Goal: Task Accomplishment & Management: Use online tool/utility

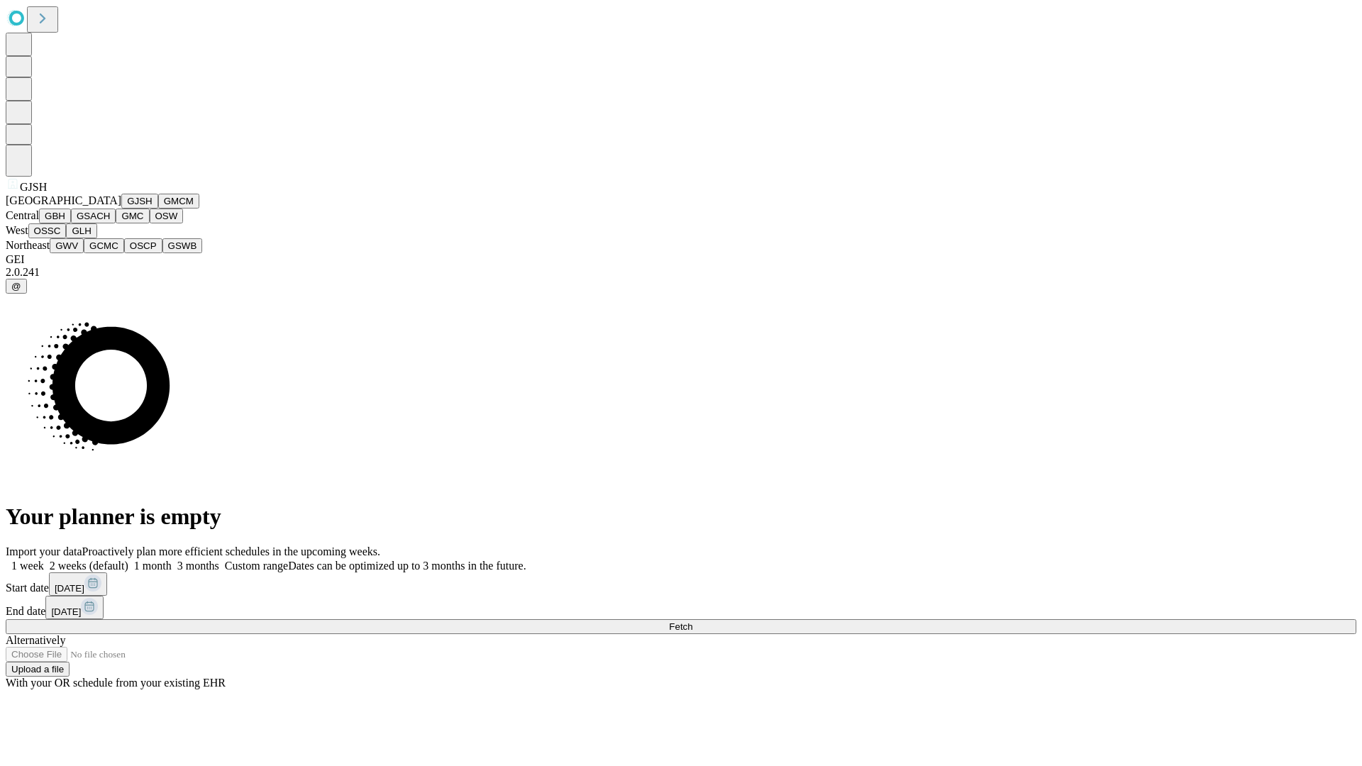
click at [121, 209] on button "GJSH" at bounding box center [139, 201] width 37 height 15
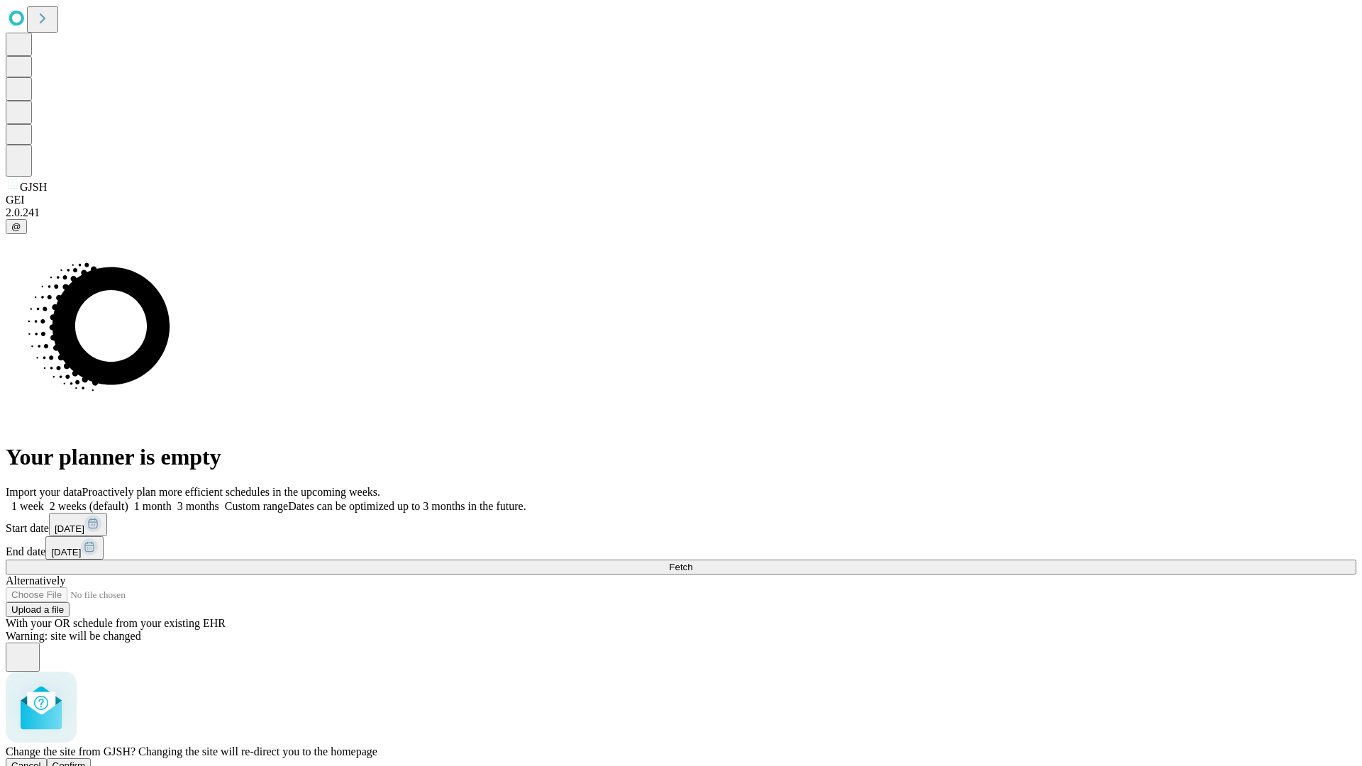
click at [86, 760] on span "Confirm" at bounding box center [68, 765] width 33 height 11
click at [172, 500] on label "1 month" at bounding box center [149, 506] width 43 height 12
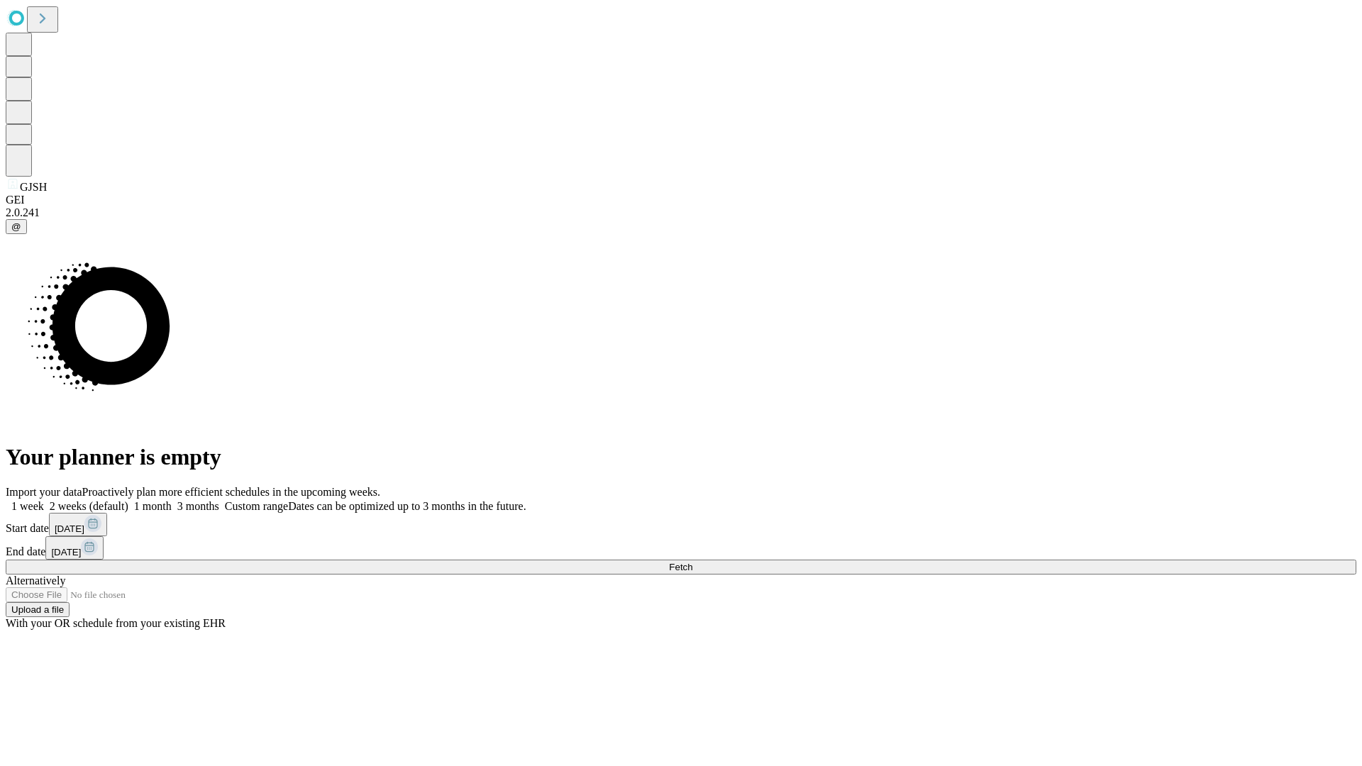
click at [692, 562] on span "Fetch" at bounding box center [680, 567] width 23 height 11
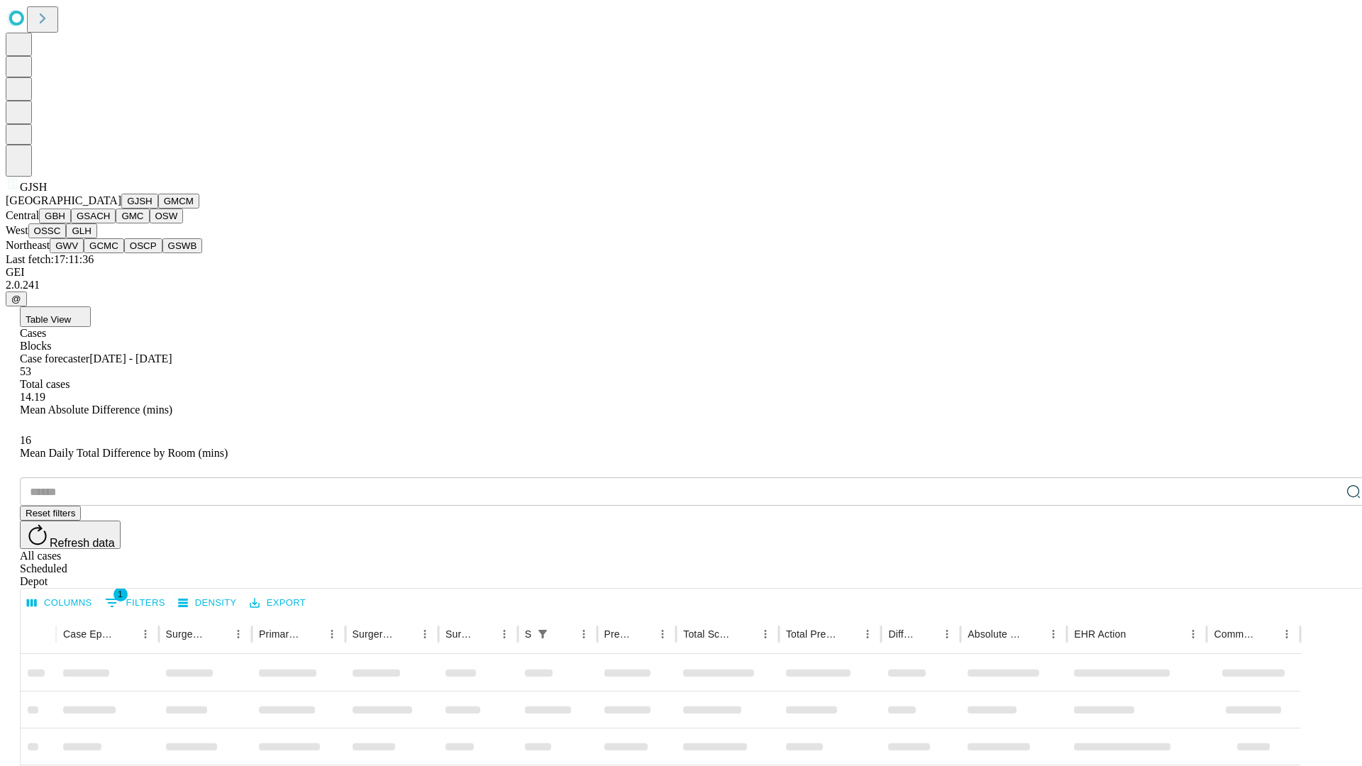
click at [158, 209] on button "GMCM" at bounding box center [178, 201] width 41 height 15
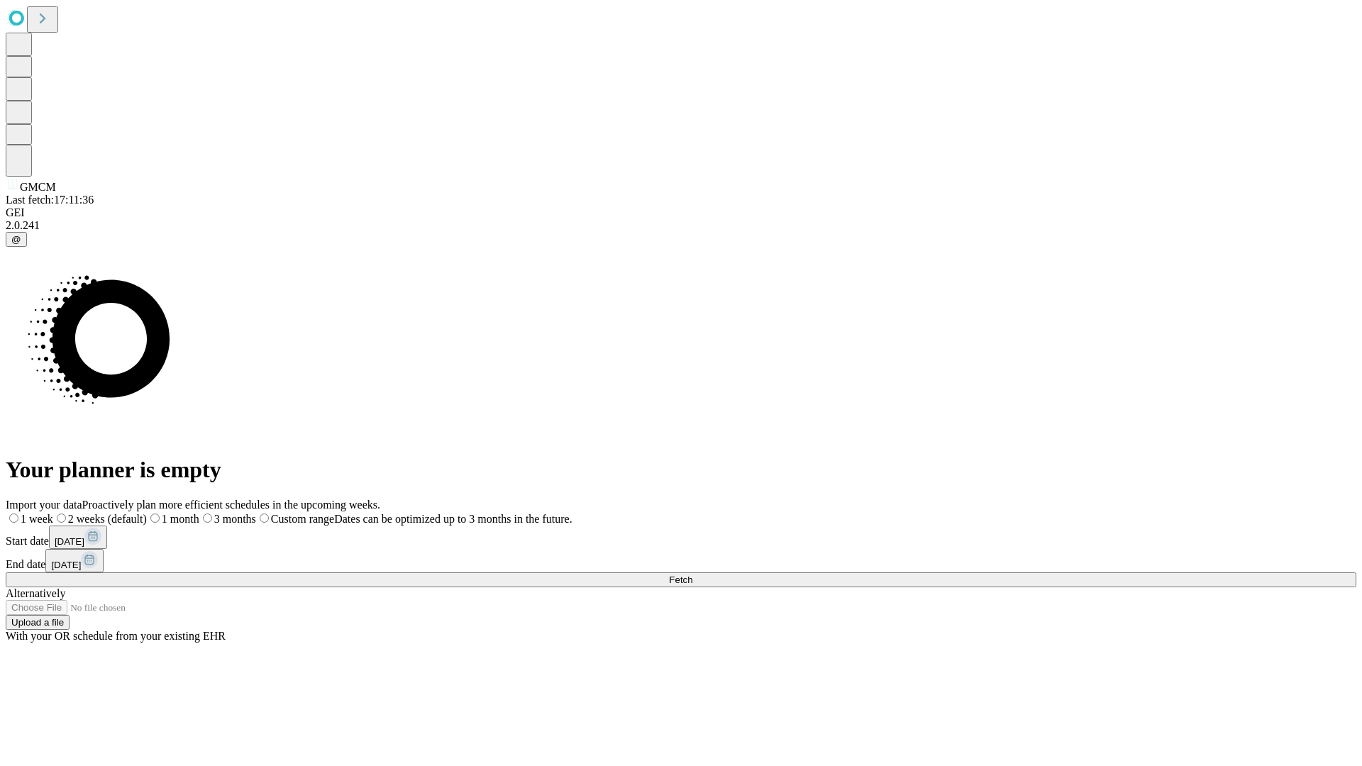
click at [199, 513] on label "1 month" at bounding box center [173, 519] width 52 height 12
click at [692, 575] on span "Fetch" at bounding box center [680, 580] width 23 height 11
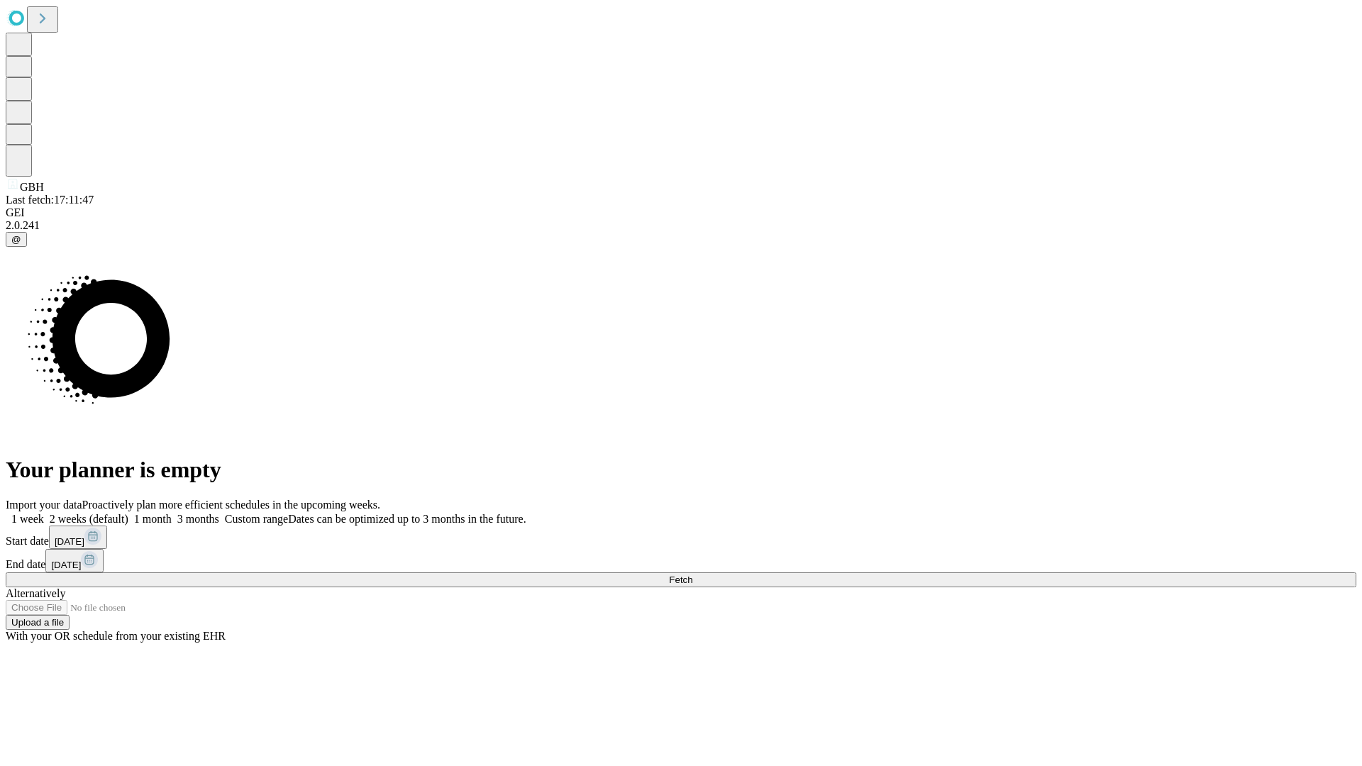
click at [172, 513] on label "1 month" at bounding box center [149, 519] width 43 height 12
click at [692, 575] on span "Fetch" at bounding box center [680, 580] width 23 height 11
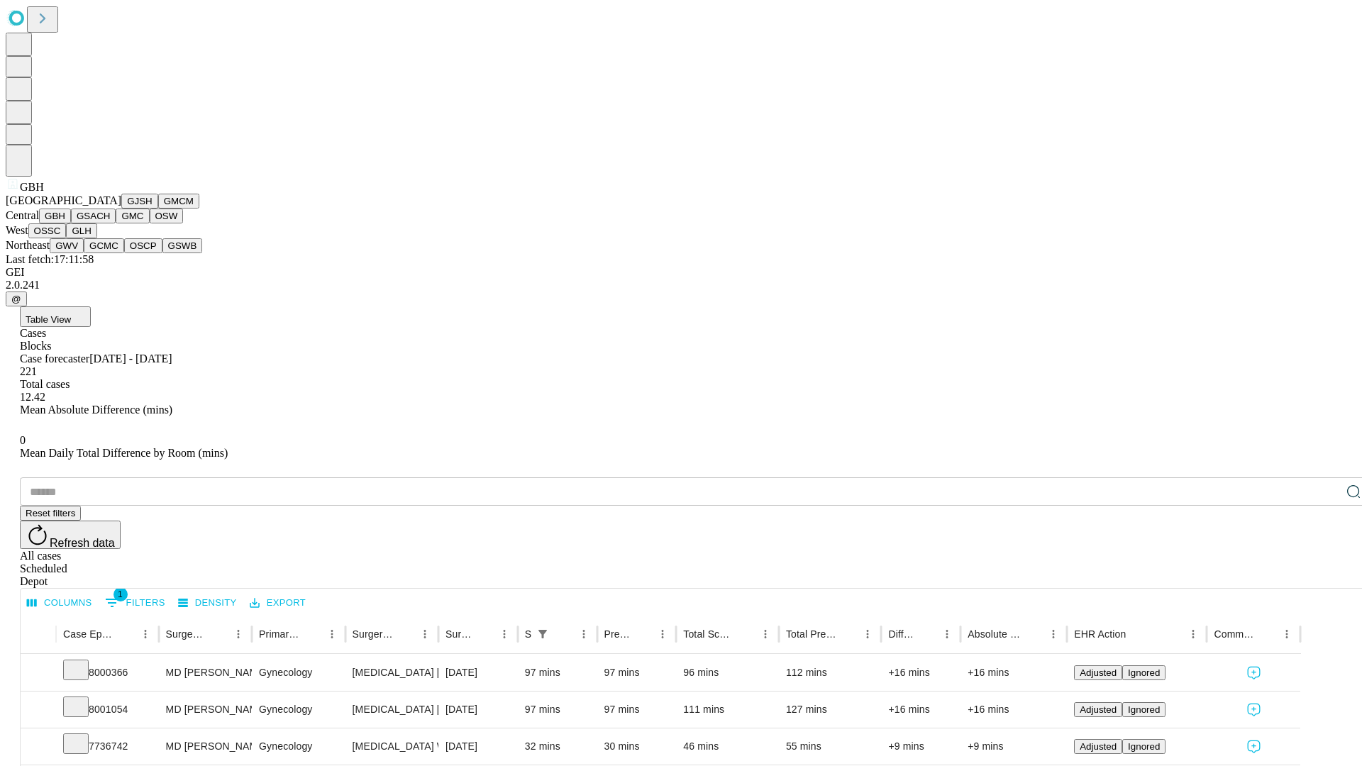
click at [110, 223] on button "GSACH" at bounding box center [93, 216] width 45 height 15
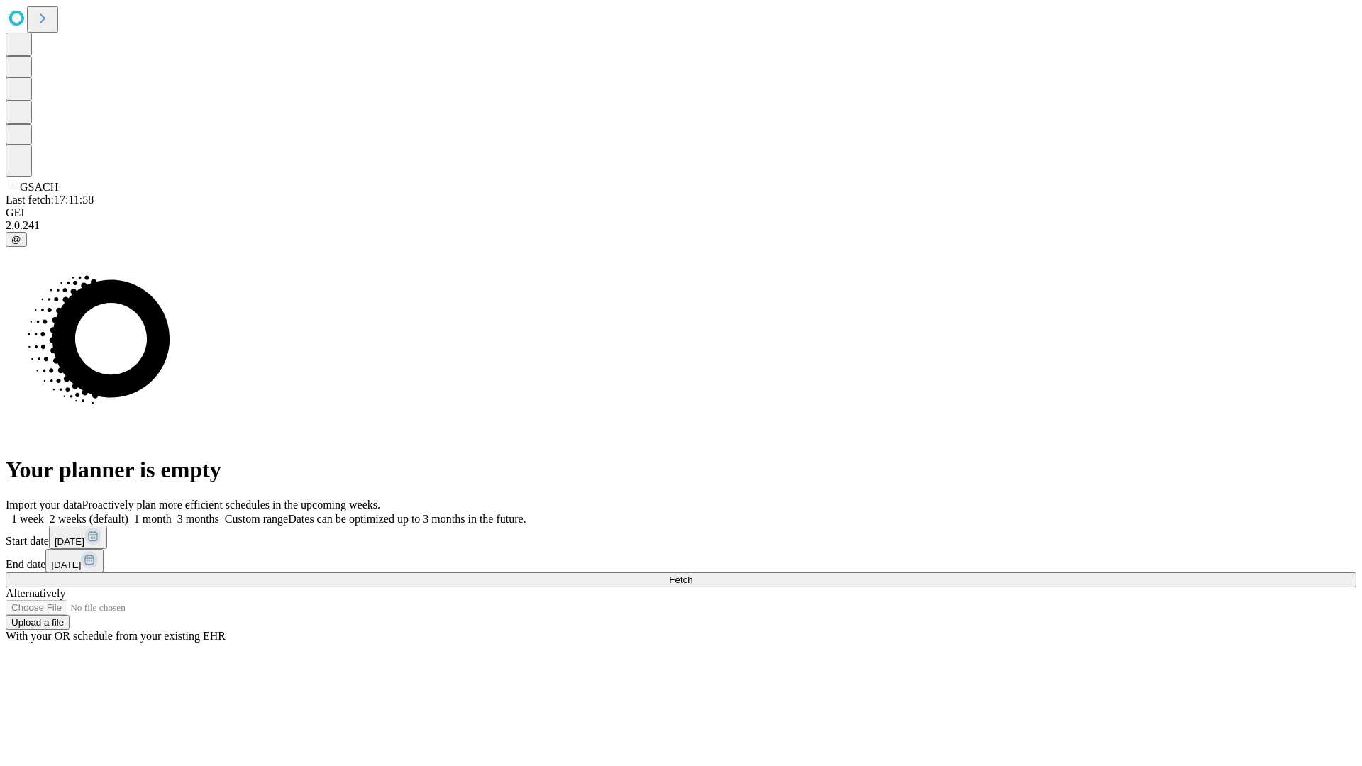
click at [692, 575] on span "Fetch" at bounding box center [680, 580] width 23 height 11
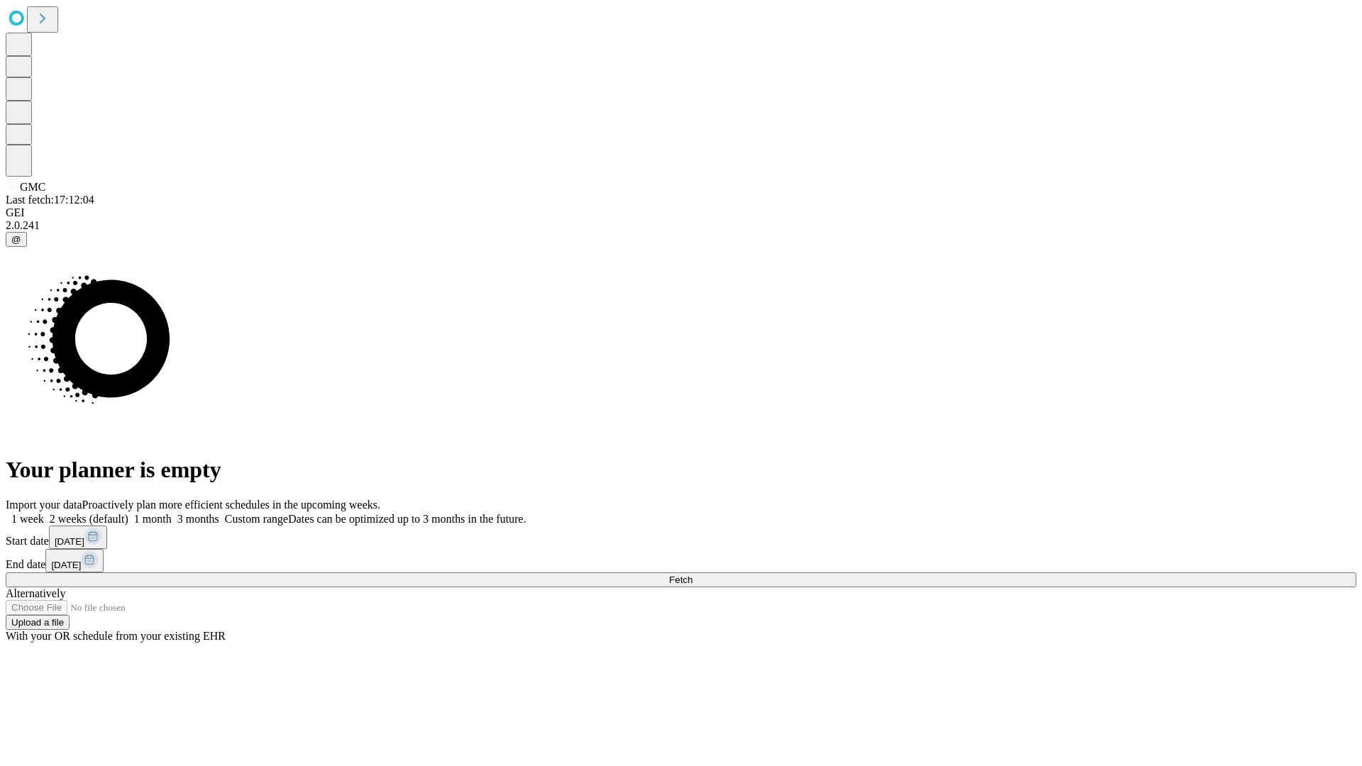
click at [692, 575] on span "Fetch" at bounding box center [680, 580] width 23 height 11
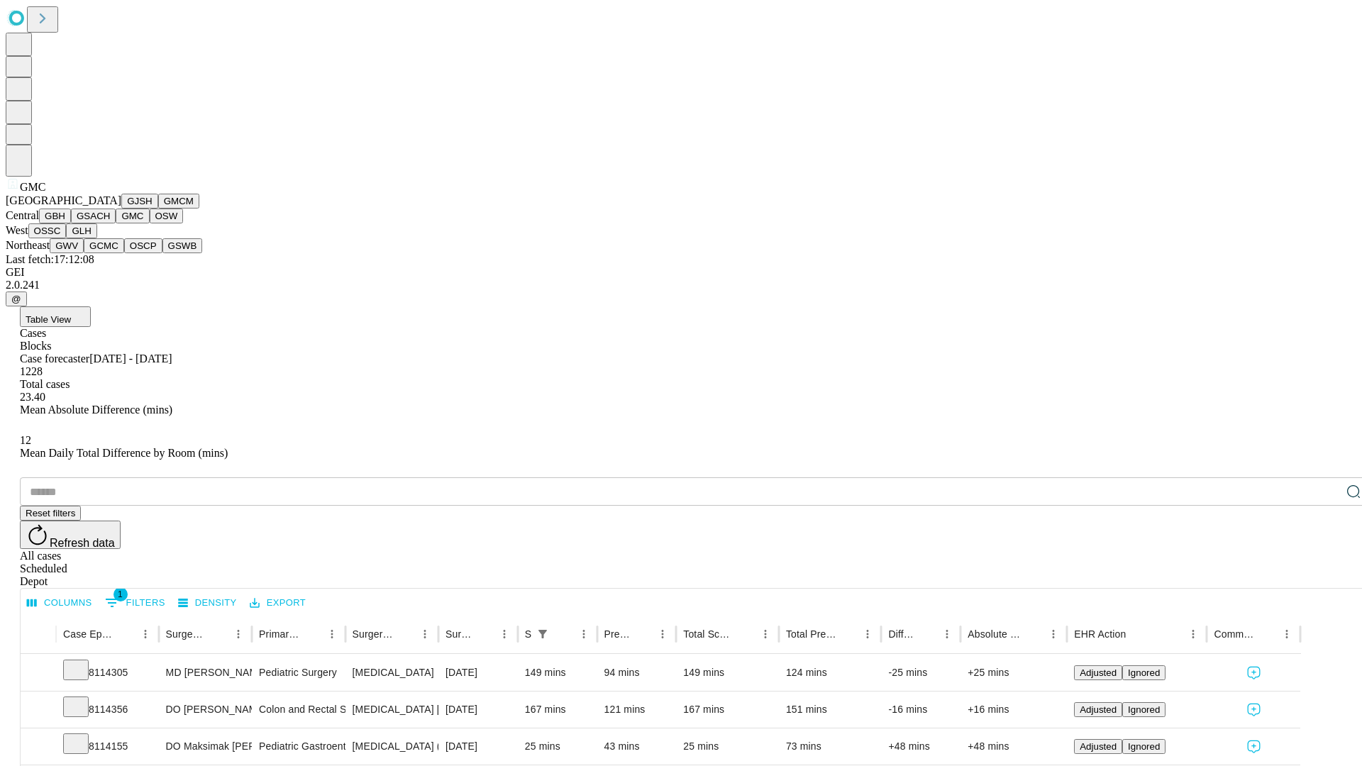
click at [150, 223] on button "OSW" at bounding box center [167, 216] width 34 height 15
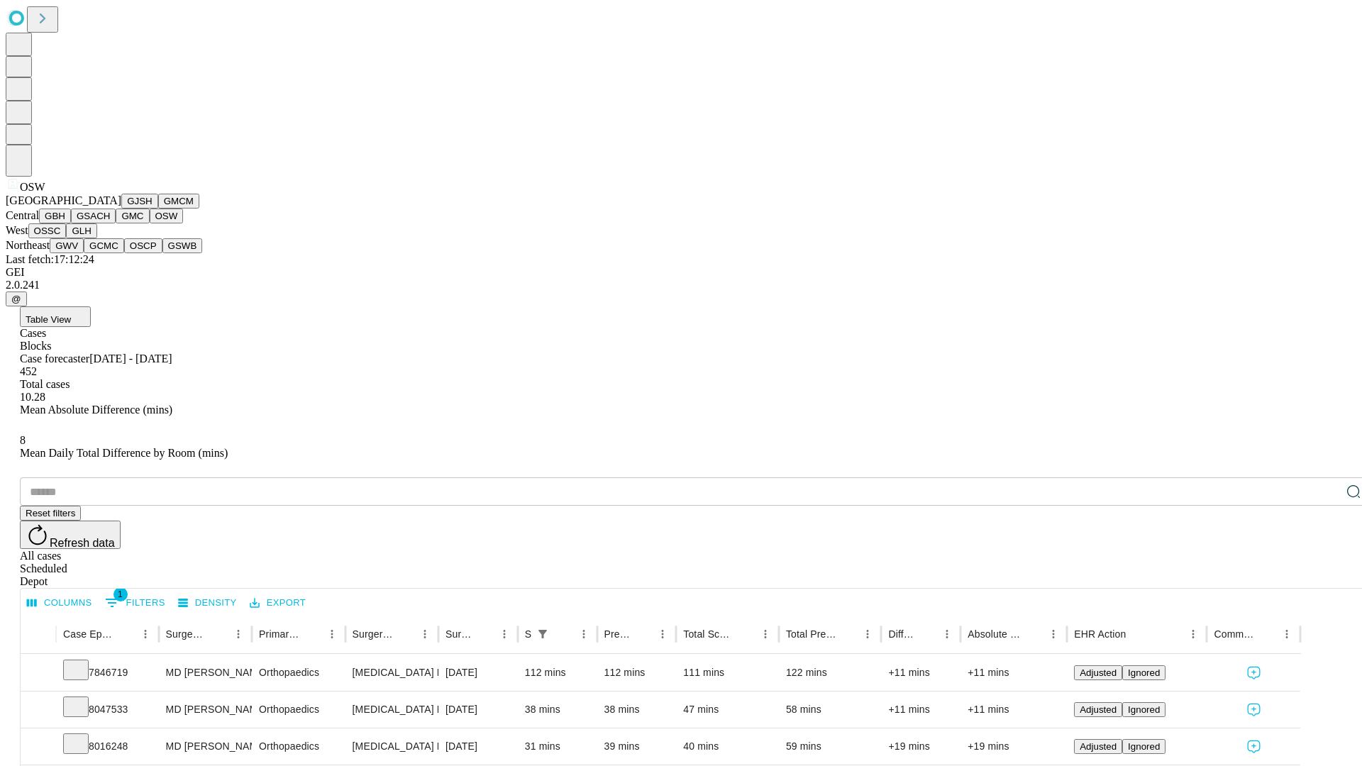
click at [67, 238] on button "OSSC" at bounding box center [47, 230] width 38 height 15
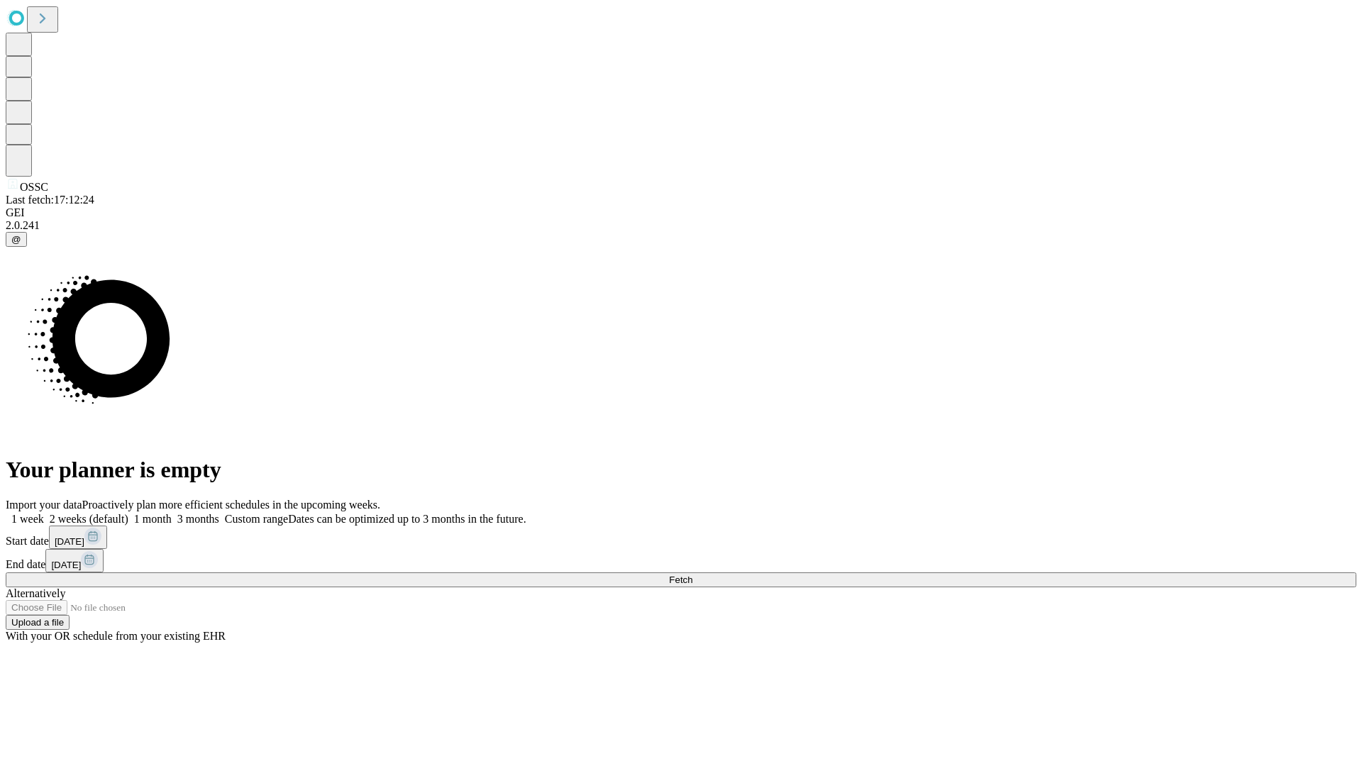
click at [172, 513] on label "1 month" at bounding box center [149, 519] width 43 height 12
click at [692, 575] on span "Fetch" at bounding box center [680, 580] width 23 height 11
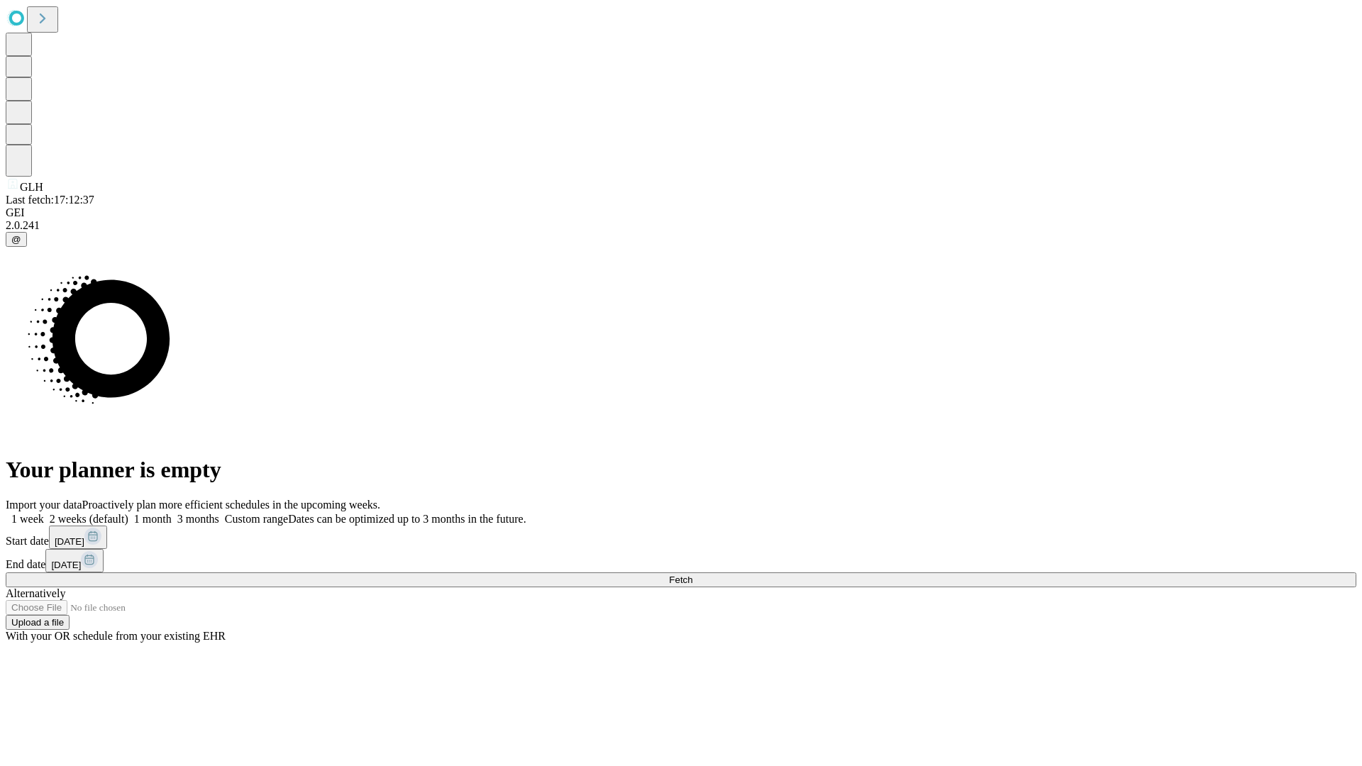
click at [172, 513] on label "1 month" at bounding box center [149, 519] width 43 height 12
click at [692, 575] on span "Fetch" at bounding box center [680, 580] width 23 height 11
click at [172, 513] on label "1 month" at bounding box center [149, 519] width 43 height 12
click at [692, 575] on span "Fetch" at bounding box center [680, 580] width 23 height 11
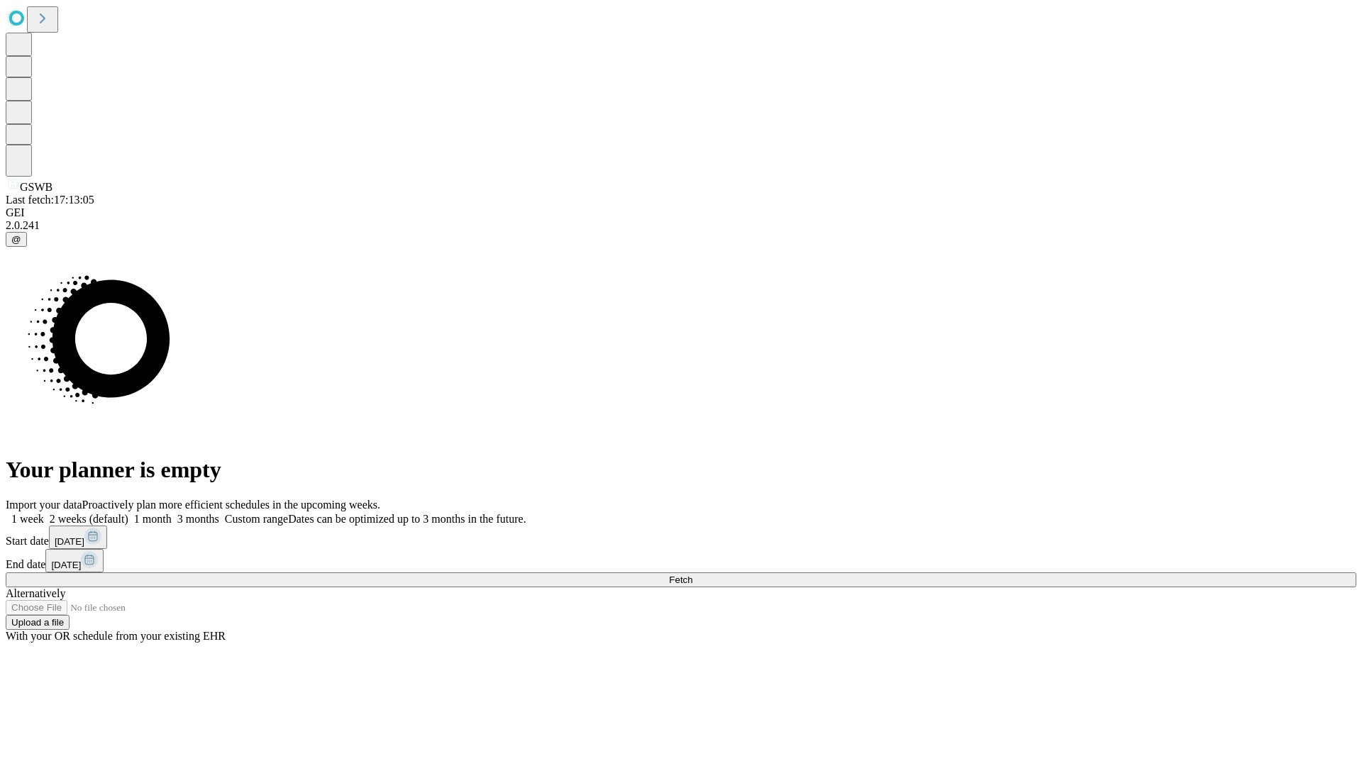
click at [172, 513] on label "1 month" at bounding box center [149, 519] width 43 height 12
click at [692, 575] on span "Fetch" at bounding box center [680, 580] width 23 height 11
